Goal: Task Accomplishment & Management: Manage account settings

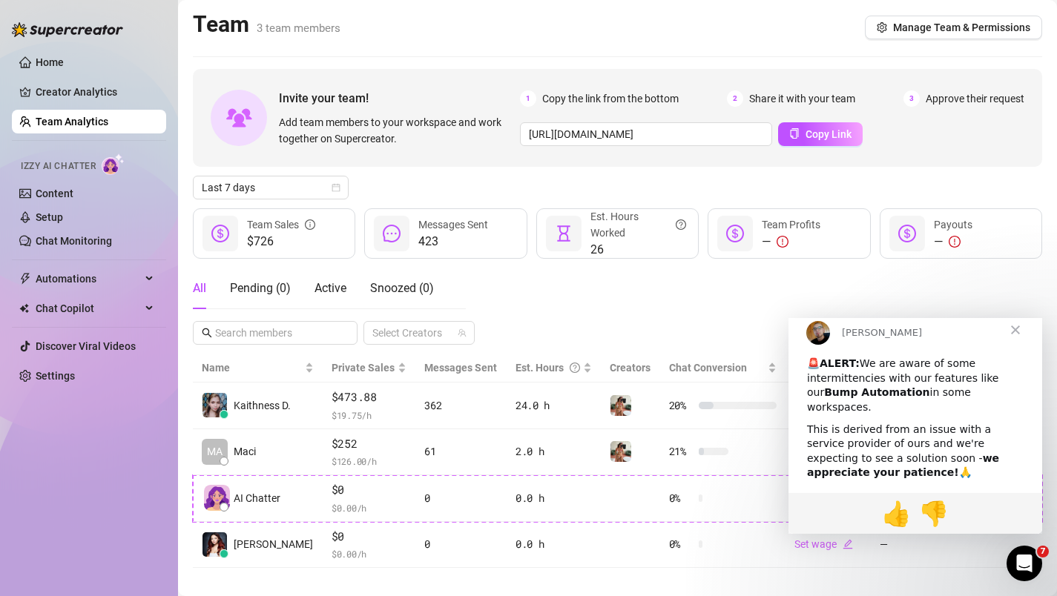
click at [1022, 343] on span "Close" at bounding box center [1015, 329] width 53 height 53
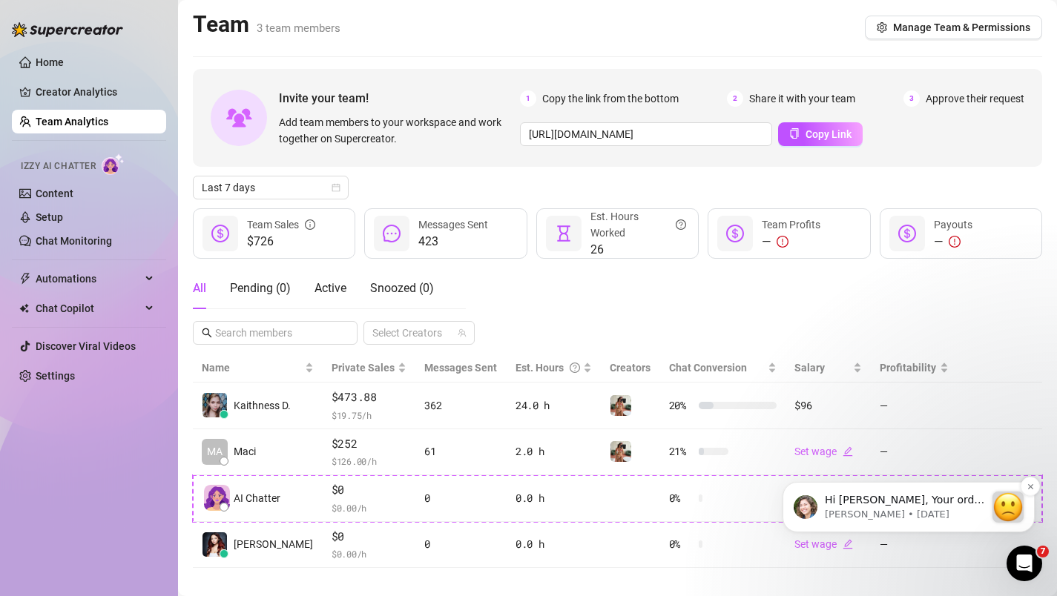
click at [992, 506] on div "Hi [PERSON_NAME], Your order didn’t go through :slightly_frowning_face: Unfortu…" at bounding box center [909, 507] width 230 height 31
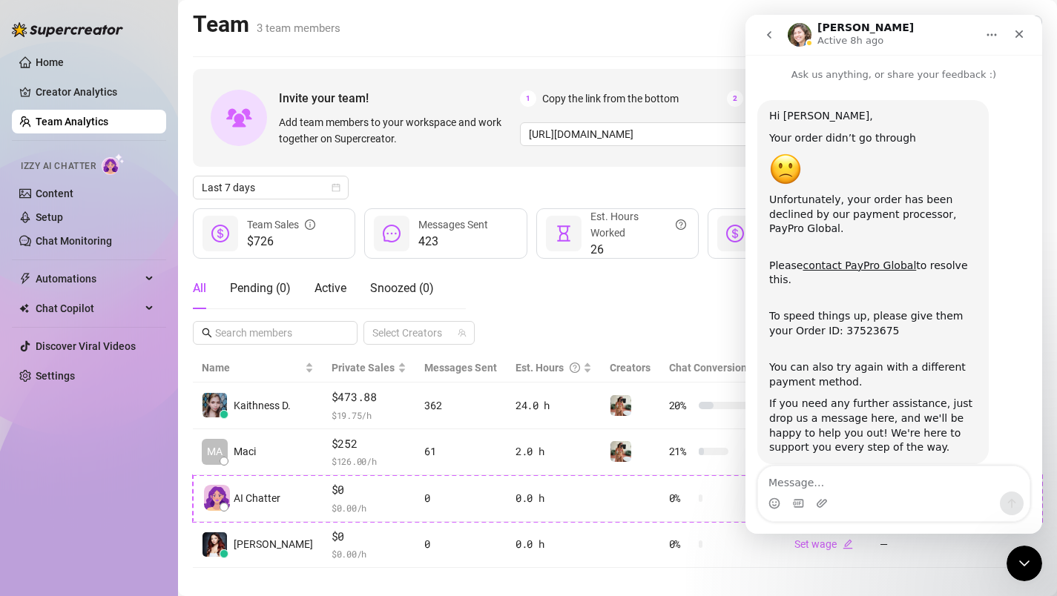
scroll to position [28, 0]
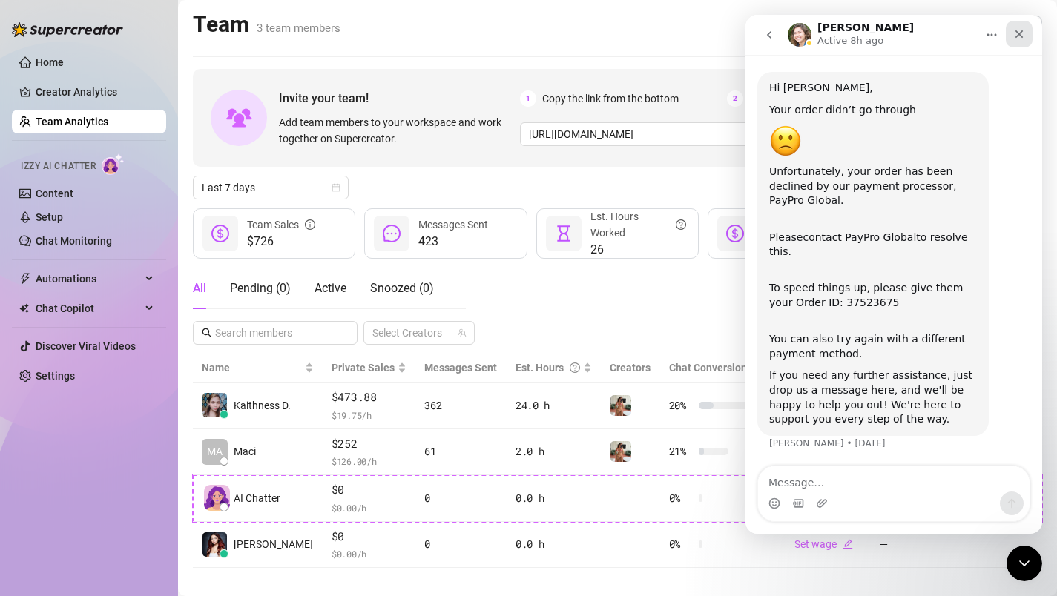
click at [1016, 32] on icon "Close" at bounding box center [1019, 34] width 12 height 12
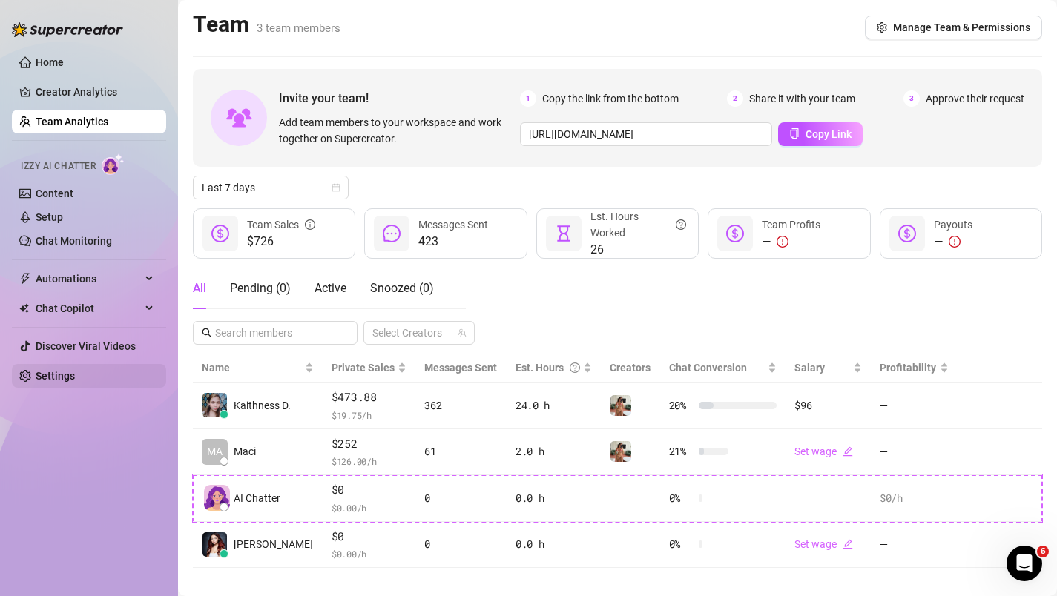
click at [75, 375] on link "Settings" at bounding box center [55, 376] width 39 height 12
click at [75, 376] on link "Settings" at bounding box center [55, 376] width 39 height 12
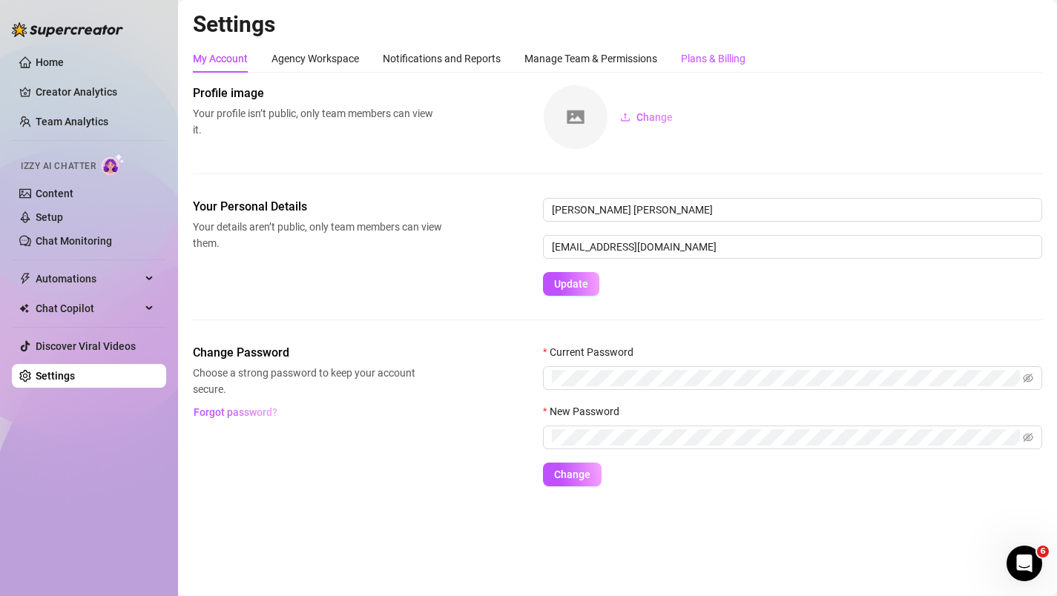
click at [700, 62] on div "Plans & Billing" at bounding box center [713, 58] width 65 height 16
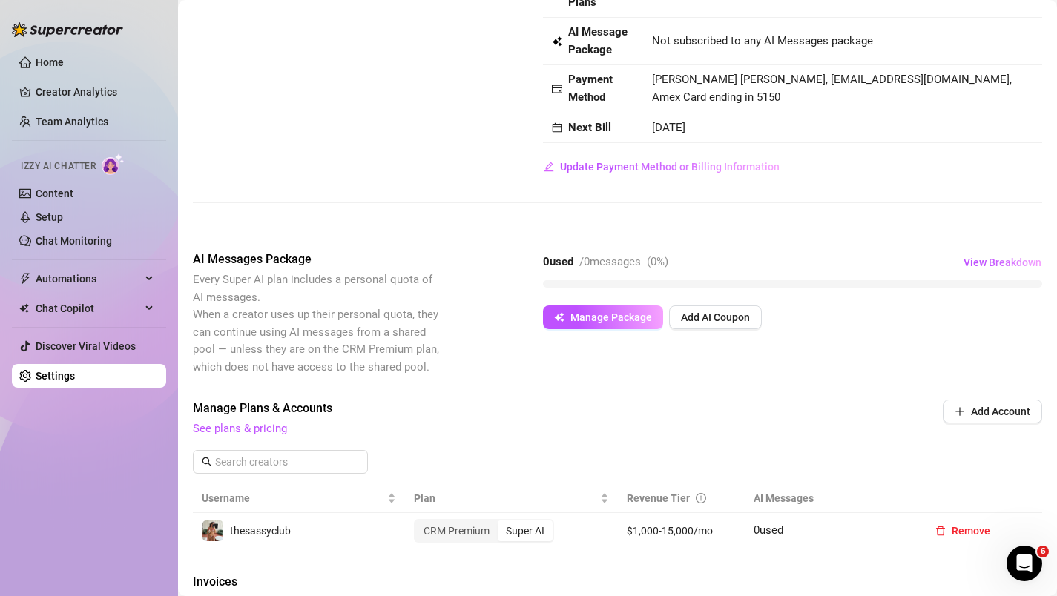
scroll to position [200, 0]
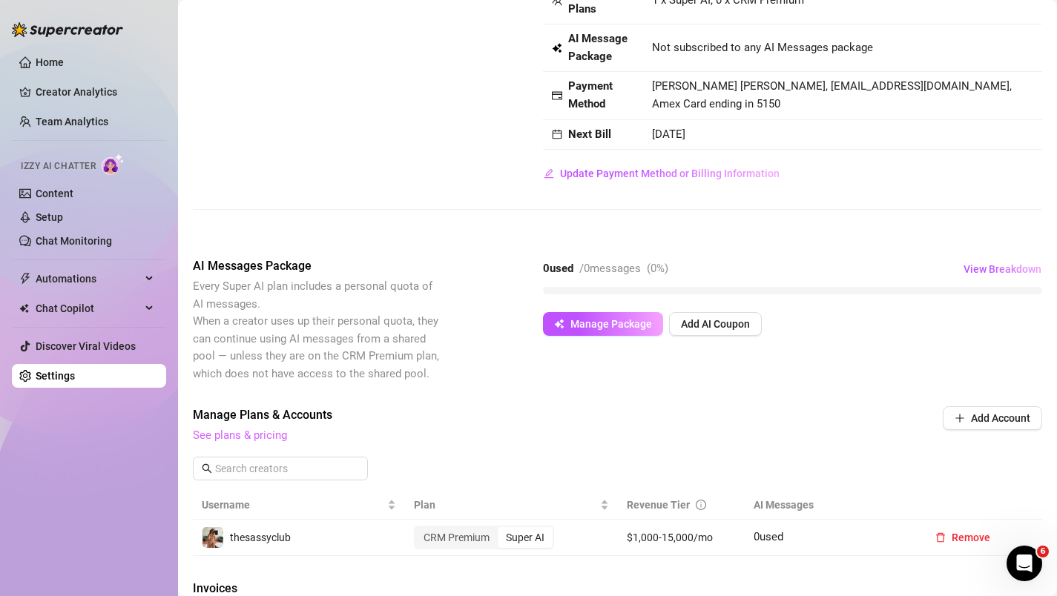
click at [277, 438] on link "See plans & pricing" at bounding box center [240, 435] width 94 height 13
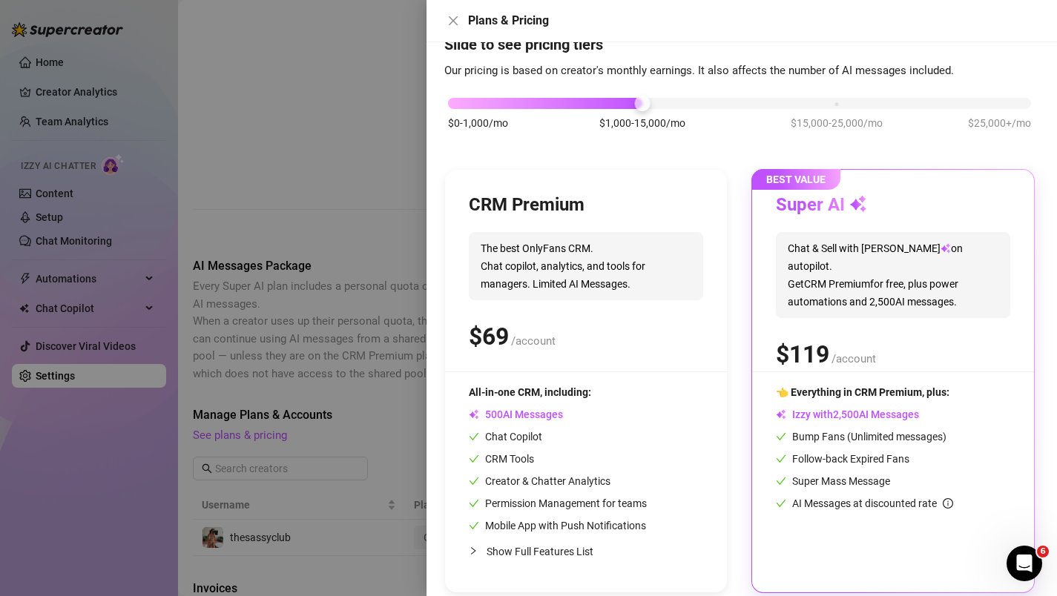
scroll to position [61, 0]
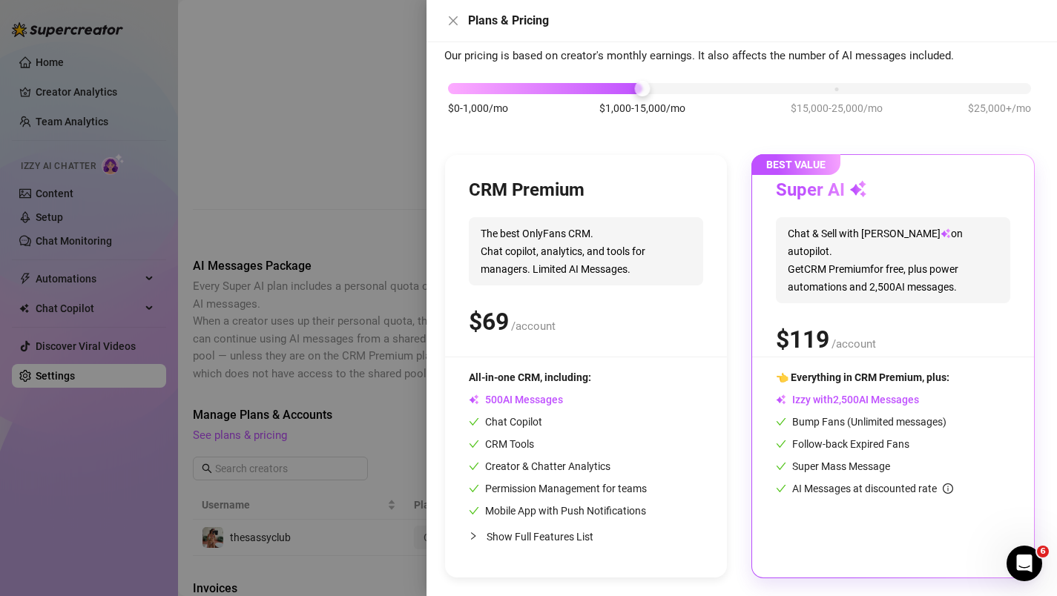
click at [580, 535] on span "Show Full Features List" at bounding box center [540, 537] width 107 height 12
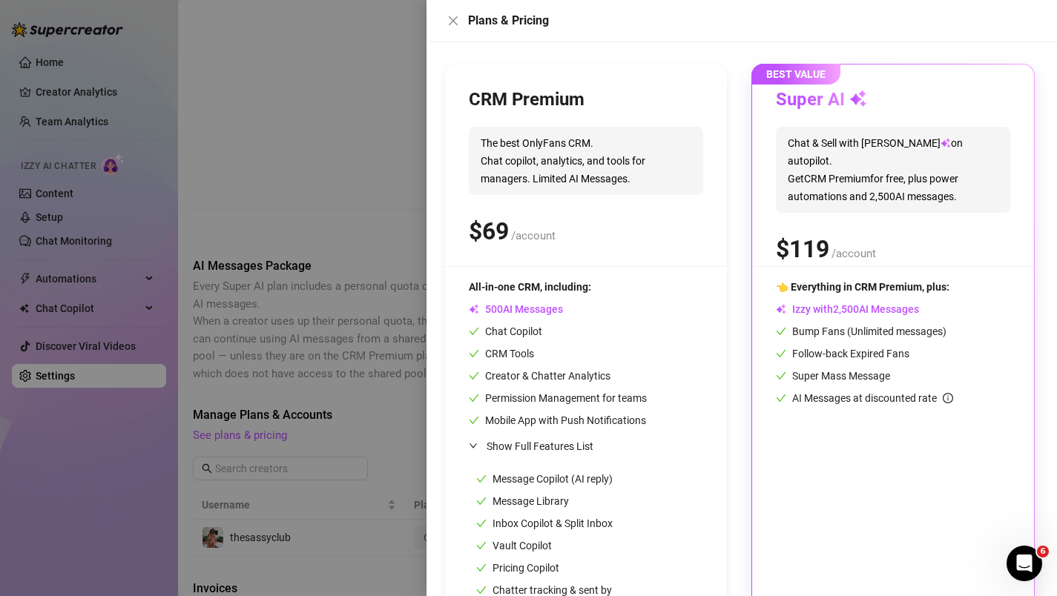
scroll to position [270, 0]
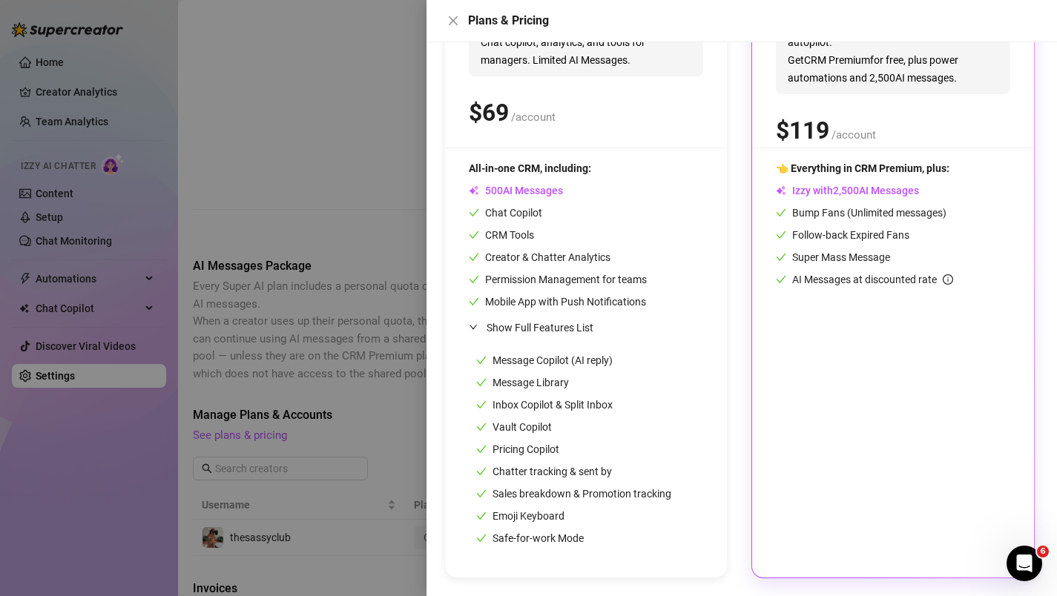
click at [871, 326] on div "👈 Everything in CRM Premium, plus: Izzy with AI Messages Bump Fans (Unlimited m…" at bounding box center [893, 357] width 234 height 394
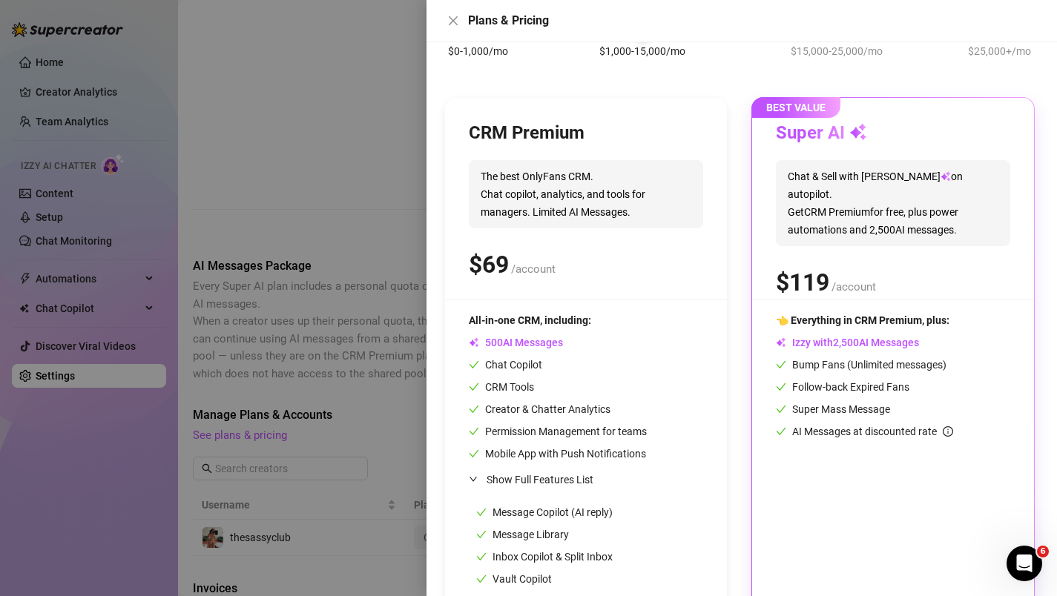
scroll to position [0, 0]
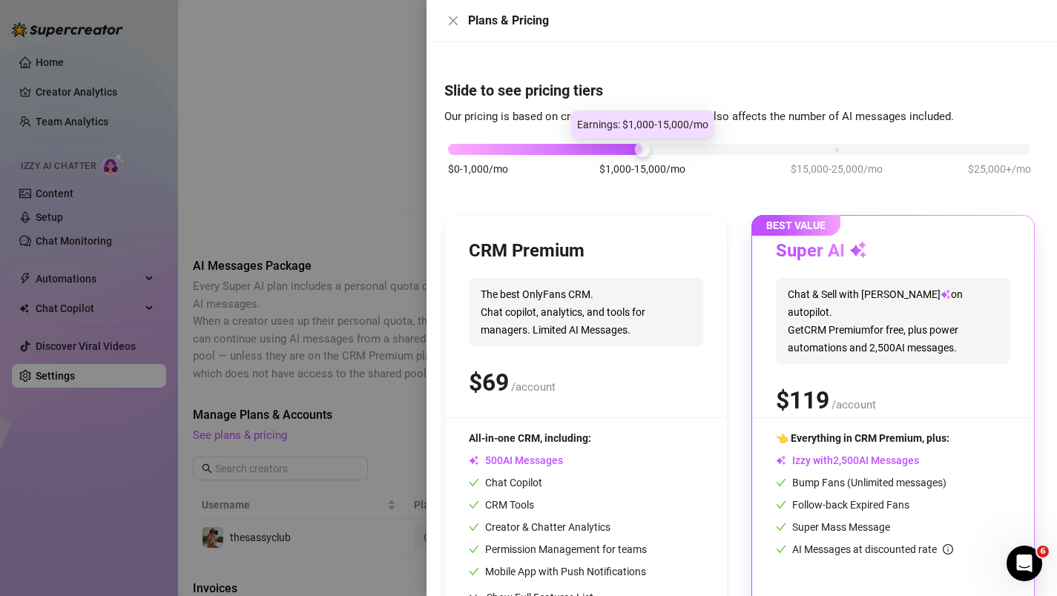
drag, startPoint x: 644, startPoint y: 146, endPoint x: 681, endPoint y: 151, distance: 37.5
click at [681, 150] on div "$0-1,000/mo $1,000-15,000/mo $15,000-25,000/mo $25,000+/mo" at bounding box center [739, 145] width 583 height 9
click at [457, 21] on icon "close" at bounding box center [453, 21] width 12 height 12
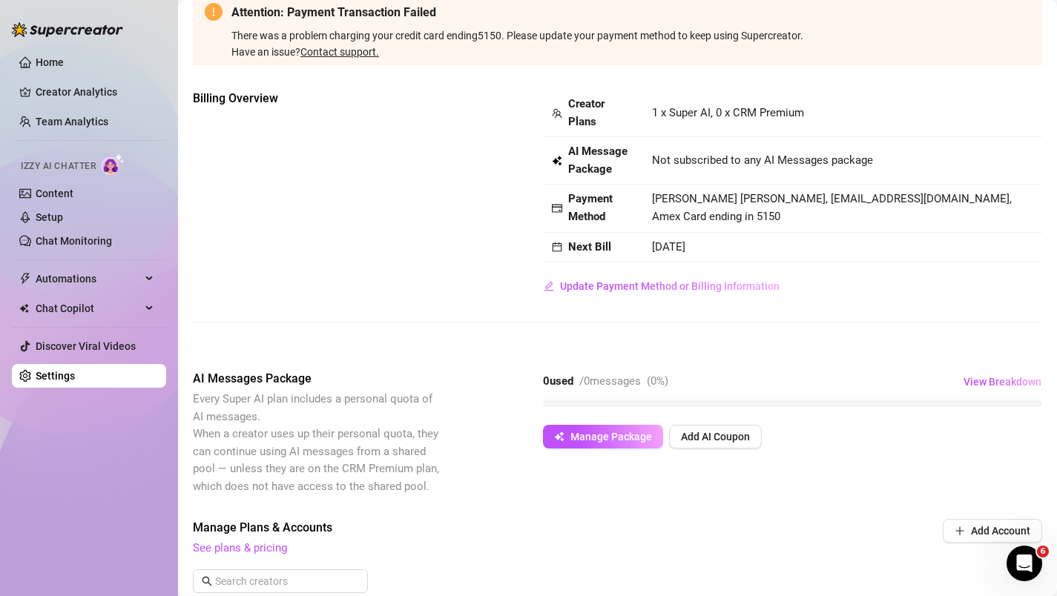
scroll to position [76, 0]
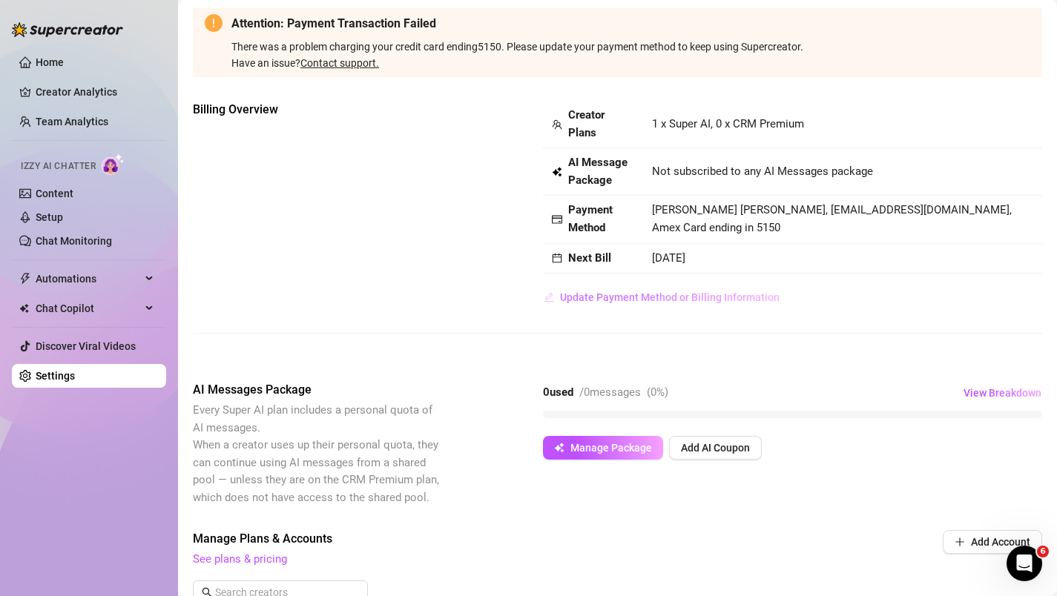
click at [711, 297] on span "Update Payment Method or Billing Information" at bounding box center [670, 298] width 220 height 12
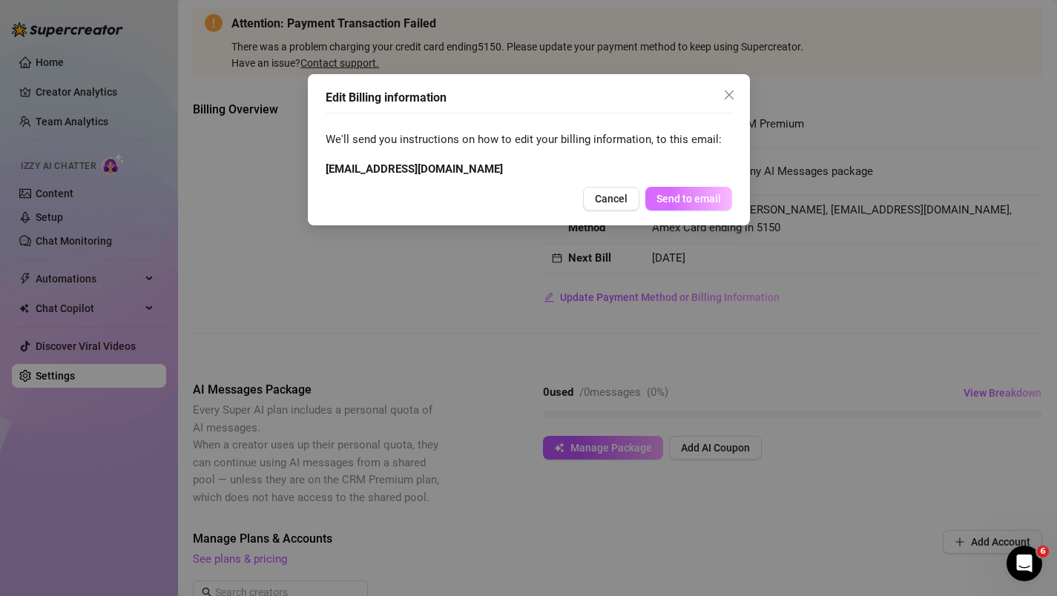
click at [699, 197] on span "Send to email" at bounding box center [689, 199] width 65 height 12
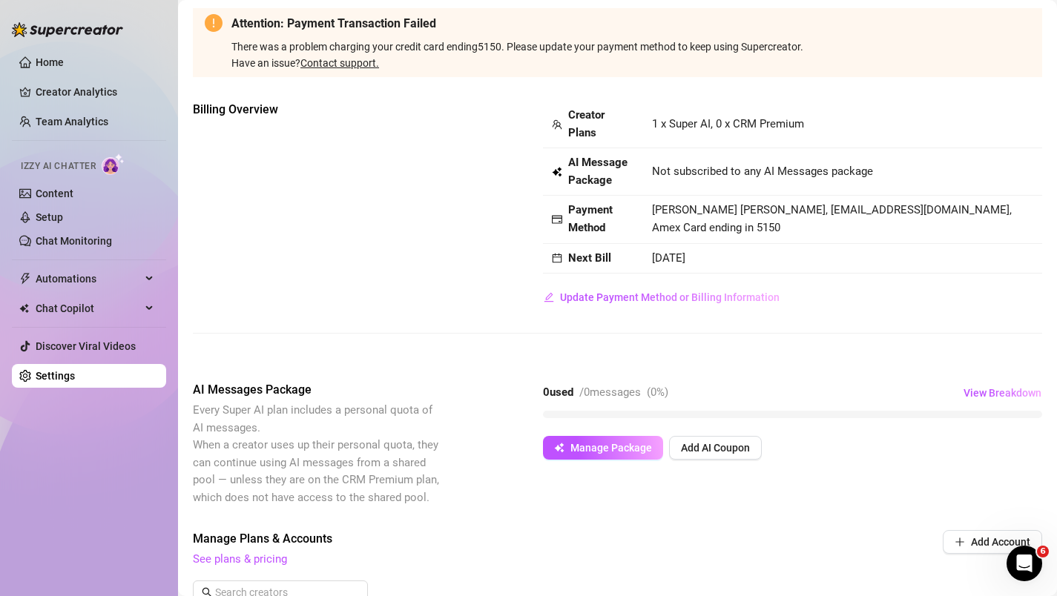
scroll to position [28, 0]
